Goal: Information Seeking & Learning: Learn about a topic

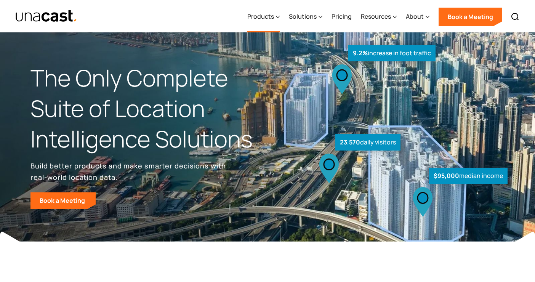
click at [278, 15] on icon at bounding box center [278, 17] width 4 height 8
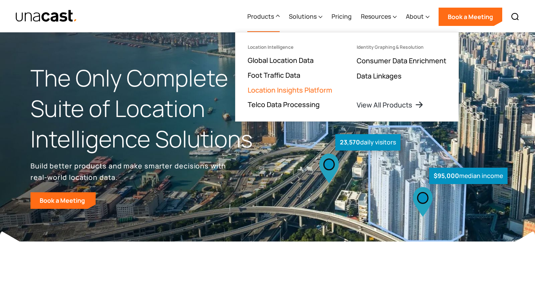
click at [304, 90] on link "Location Insights Platform" at bounding box center [290, 89] width 85 height 9
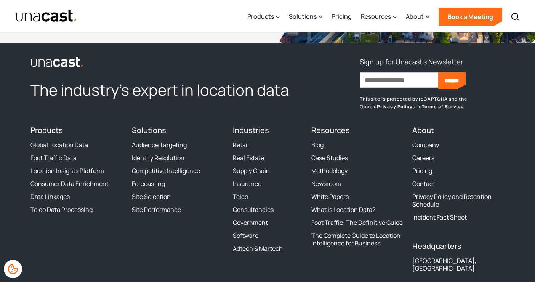
scroll to position [3036, 0]
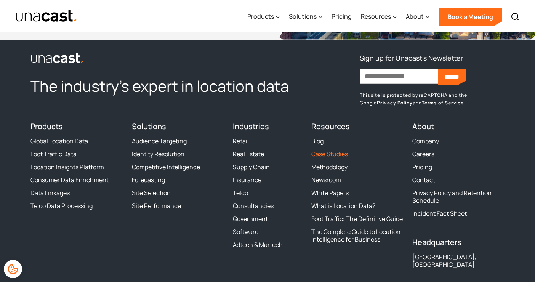
click at [325, 156] on link "Case Studies" at bounding box center [329, 154] width 37 height 8
